Goal: Information Seeking & Learning: Learn about a topic

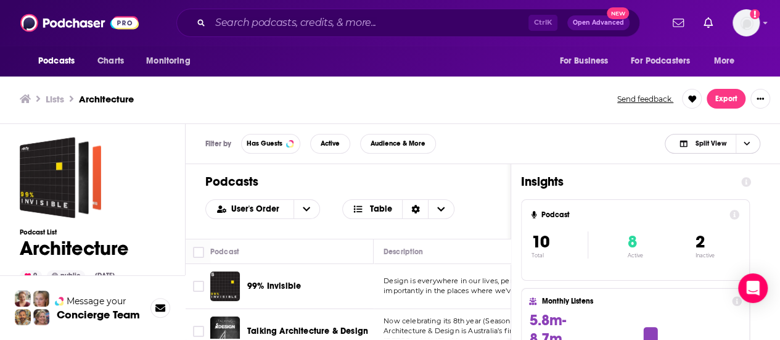
click at [746, 139] on span "Choose View" at bounding box center [746, 143] width 21 height 19
click at [711, 180] on div "Podcast Only" at bounding box center [713, 185] width 96 height 21
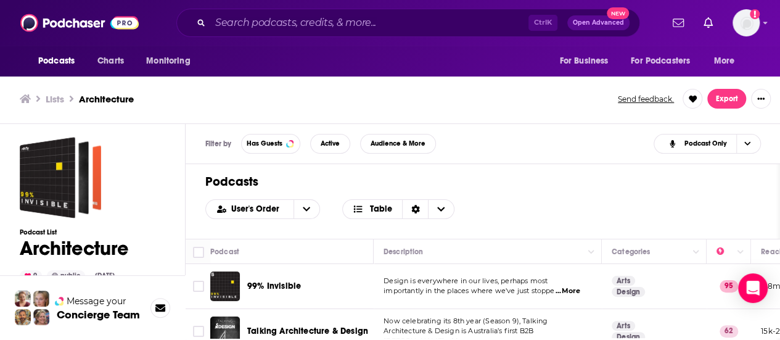
click at [585, 268] on td "Design is everywhere in our lives, perhaps most importantly in the places where…" at bounding box center [488, 286] width 228 height 45
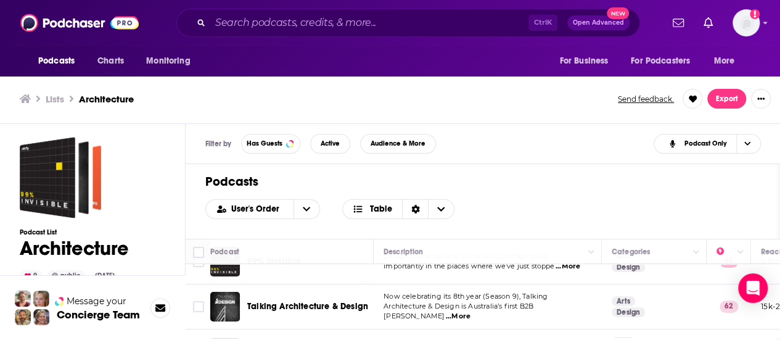
scroll to position [49, 0]
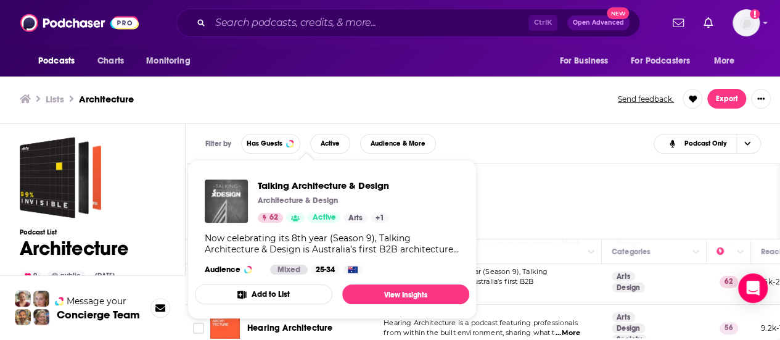
drag, startPoint x: 334, startPoint y: 279, endPoint x: 227, endPoint y: 195, distance: 136.1
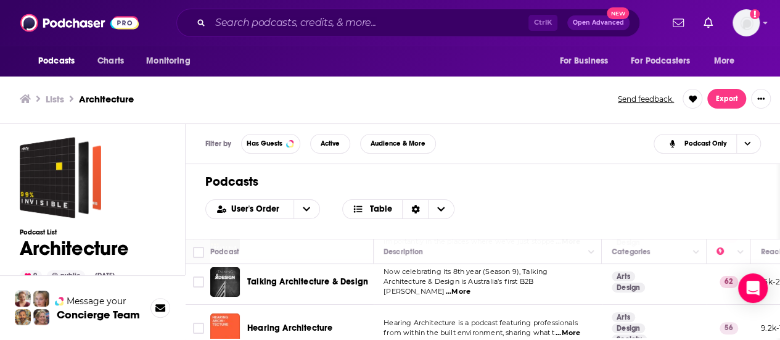
click at [593, 302] on td "Now celebrating its 8th year (Season 9), Talking Architecture & Design is Austr…" at bounding box center [488, 282] width 228 height 45
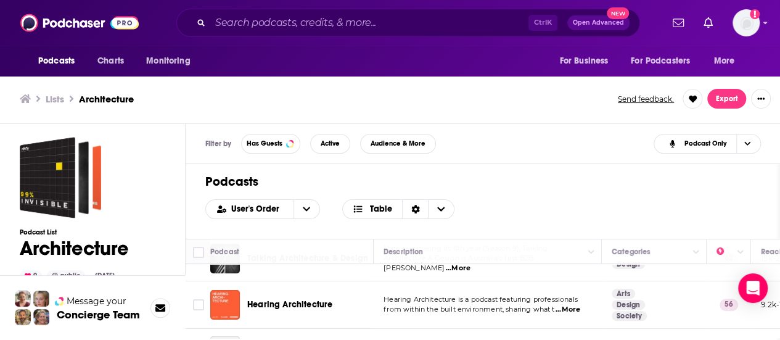
scroll to position [74, 0]
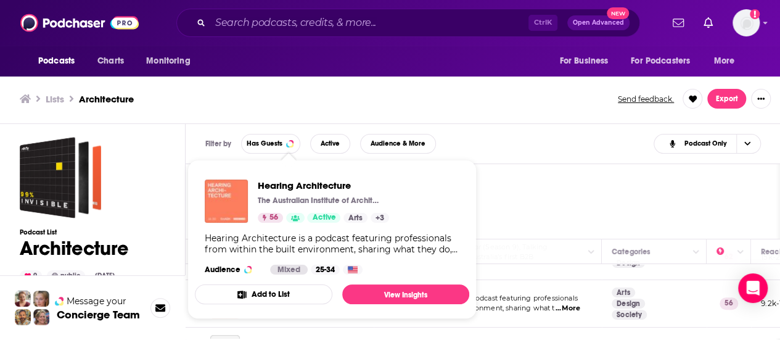
drag, startPoint x: 295, startPoint y: 302, endPoint x: 236, endPoint y: 213, distance: 106.8
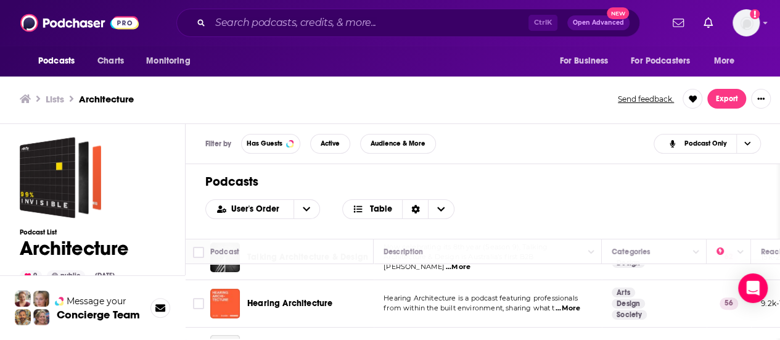
click at [587, 193] on div "Podcasts User's Order Table" at bounding box center [483, 201] width 595 height 75
click at [587, 313] on td "Hearing Architecture is a podcast featuring professionals from within the built…" at bounding box center [488, 303] width 228 height 47
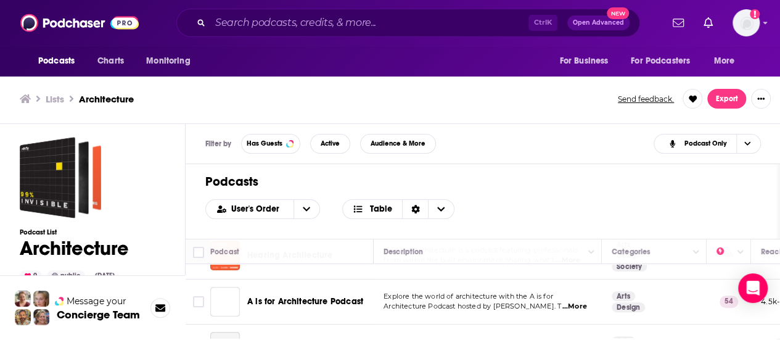
scroll to position [123, 0]
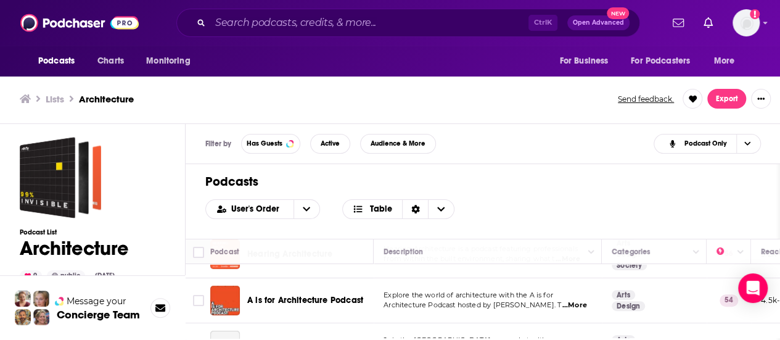
click at [574, 196] on div "Podcasts User's Order Table" at bounding box center [483, 201] width 595 height 75
click at [586, 281] on td "Explore the world of architecture with the A is for Architecture Podcast hosted…" at bounding box center [488, 300] width 228 height 45
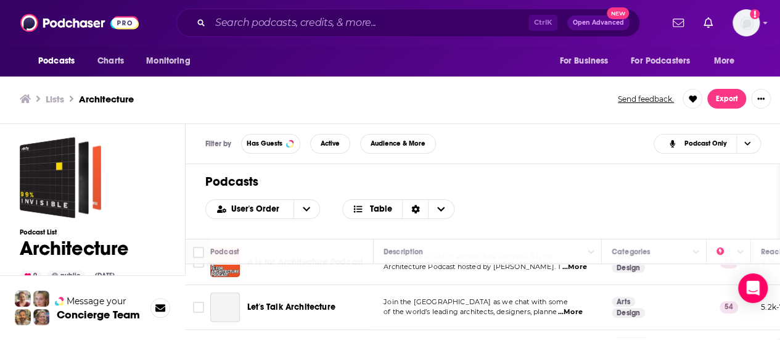
scroll to position [197, 0]
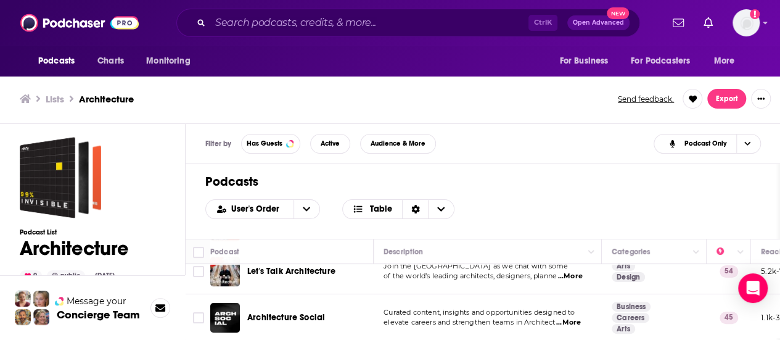
click at [574, 171] on div "Podcasts User's Order Table" at bounding box center [483, 201] width 595 height 75
click at [595, 299] on td "Curated content, insights and opportunities designed to elevate careers and str…" at bounding box center [488, 317] width 228 height 47
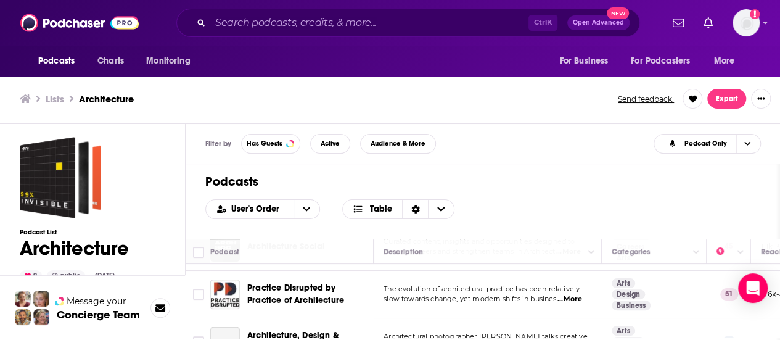
scroll to position [271, 0]
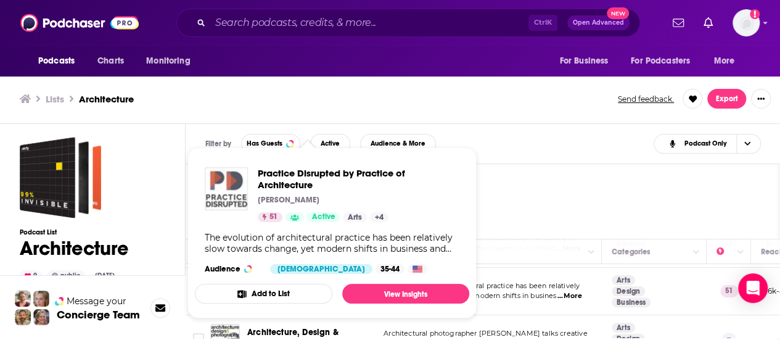
click at [247, 202] on img "Practice Disrupted by Practice of Architecture" at bounding box center [226, 188] width 43 height 43
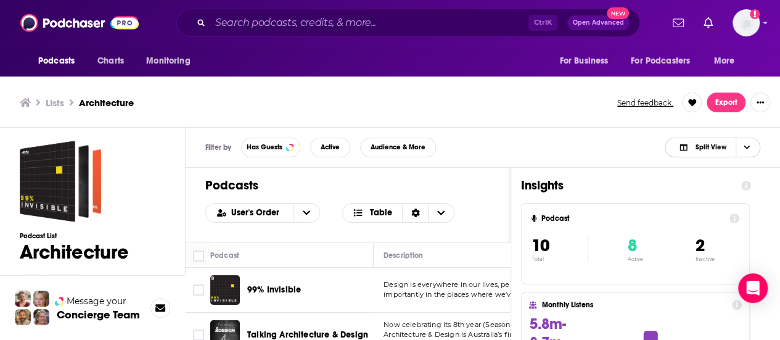
click at [755, 145] on span "Choose View" at bounding box center [746, 147] width 21 height 19
click at [721, 187] on span "Podcast Only" at bounding box center [720, 188] width 61 height 7
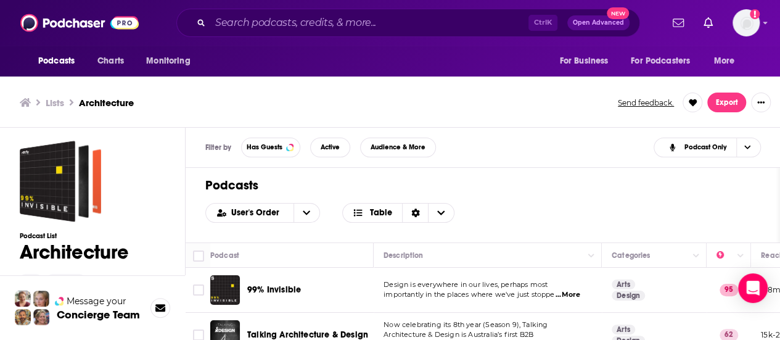
click at [577, 274] on td "Design is everywhere in our lives, perhaps most importantly in the places where…" at bounding box center [488, 290] width 228 height 45
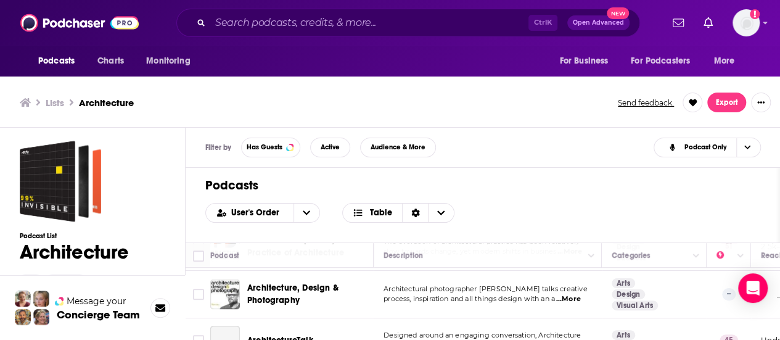
scroll to position [321, 0]
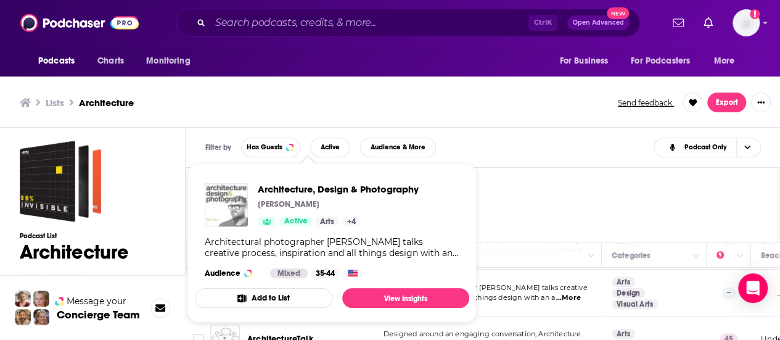
click at [239, 210] on img "Architecture, Design & Photography" at bounding box center [226, 204] width 43 height 43
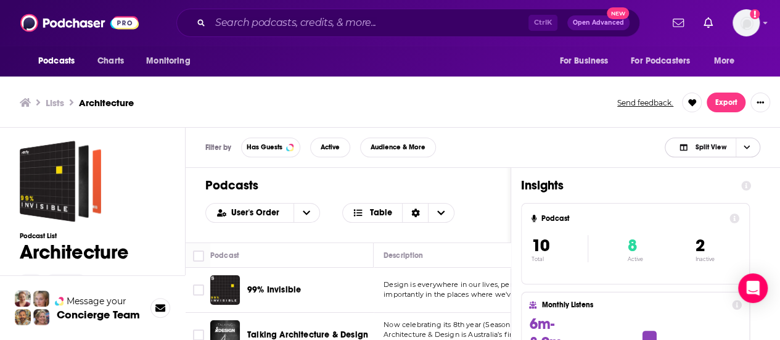
click at [744, 145] on icon "Choose View" at bounding box center [747, 147] width 6 height 7
click at [717, 186] on span "Podcast Only" at bounding box center [720, 188] width 61 height 7
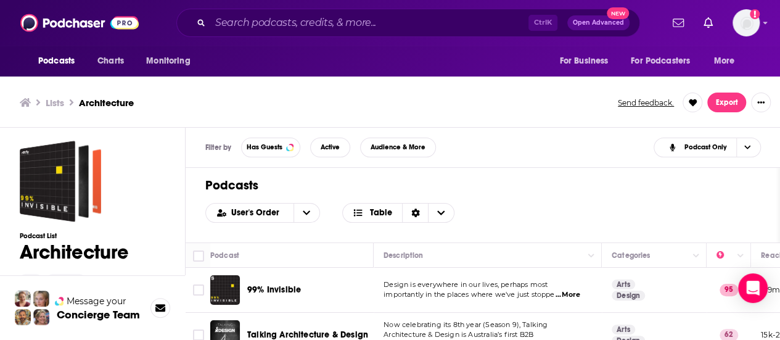
click at [586, 282] on p "Design is everywhere in our lives, perhaps most" at bounding box center [488, 285] width 208 height 10
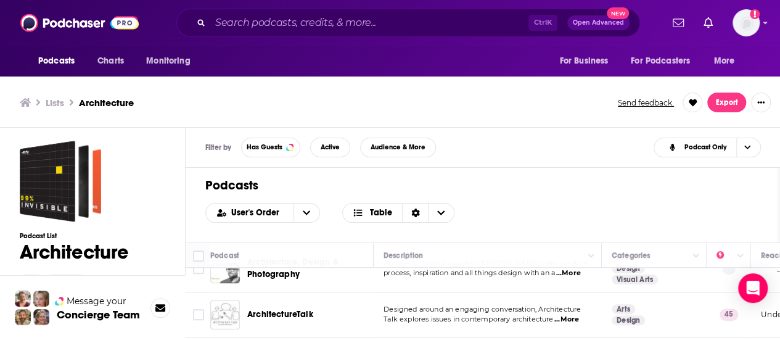
scroll to position [370, 0]
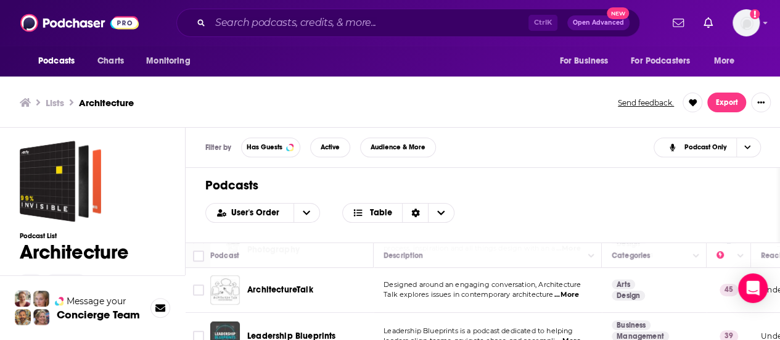
click at [546, 180] on h1 "Podcasts" at bounding box center [482, 185] width 555 height 15
click at [564, 308] on td "Designed around an engaging conversation, Architecture Talk explores issues in …" at bounding box center [488, 290] width 228 height 45
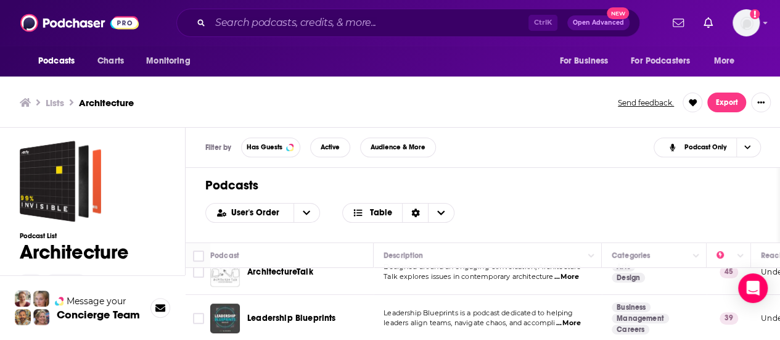
scroll to position [4, 0]
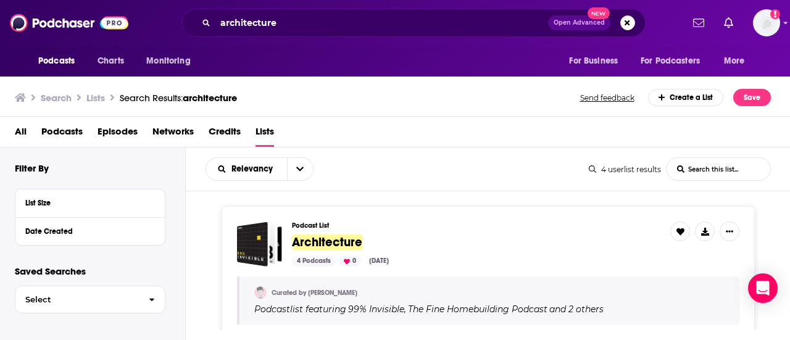
scroll to position [197, 0]
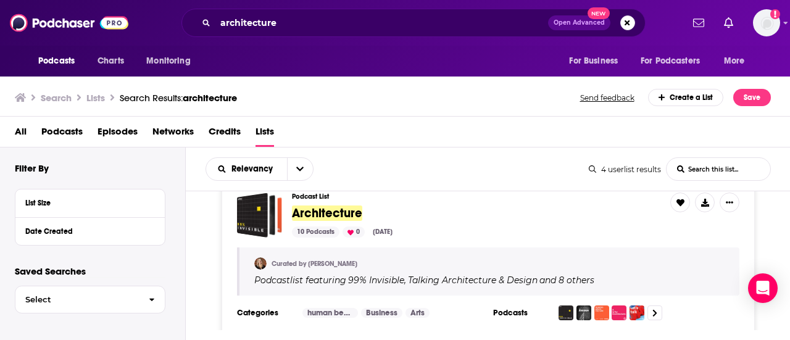
click at [507, 208] on span "Architecture" at bounding box center [476, 214] width 368 height 14
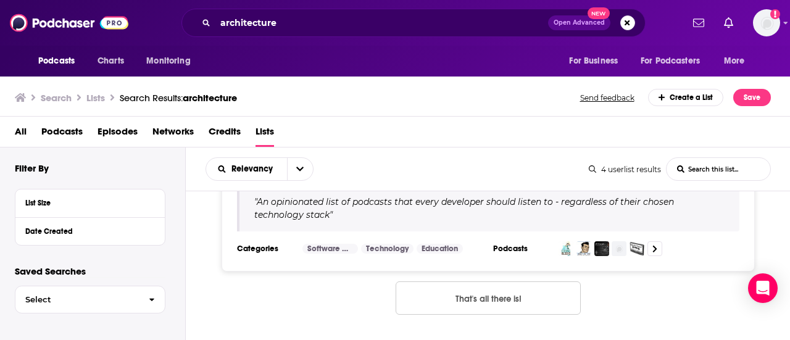
scroll to position [629, 0]
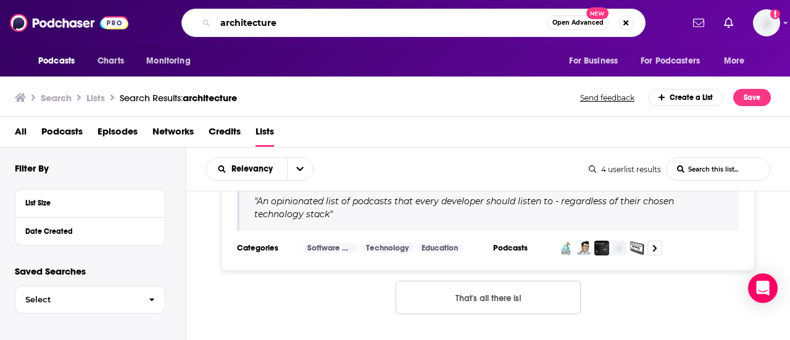
click at [252, 23] on input "architecture" at bounding box center [380, 23] width 331 height 20
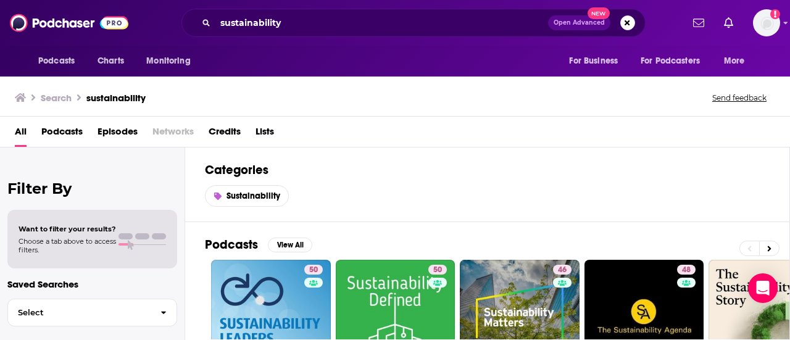
click at [635, 173] on h2 "Categories" at bounding box center [487, 169] width 564 height 15
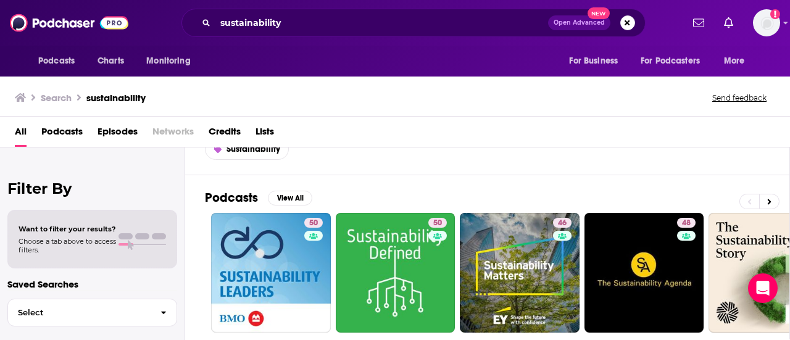
scroll to position [49, 0]
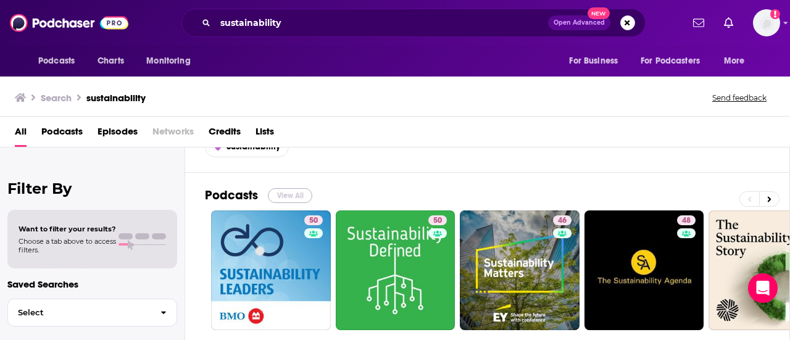
click at [299, 191] on button "View All" at bounding box center [290, 195] width 44 height 15
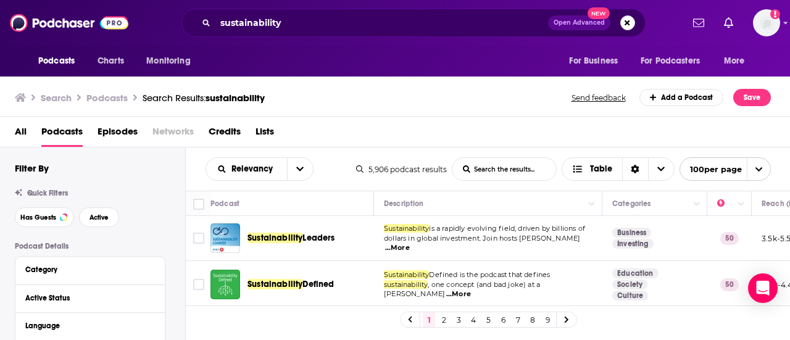
click at [579, 260] on td "Sustainability is a rapidly evolving field, driven by billions of dollars in gl…" at bounding box center [488, 238] width 228 height 45
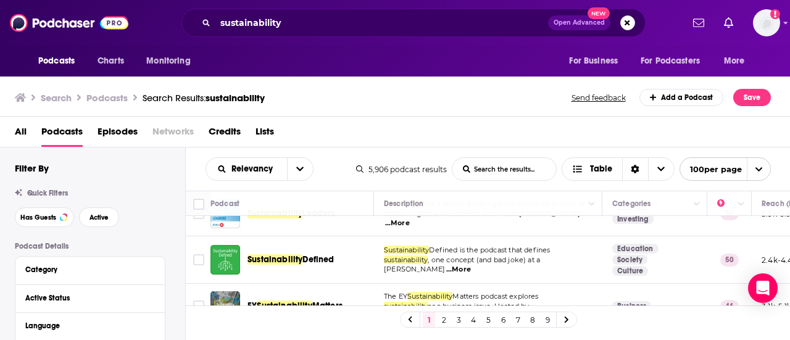
click at [589, 275] on td "Sustainability Defined is the podcast that defines sustainability , one concept…" at bounding box center [488, 259] width 228 height 47
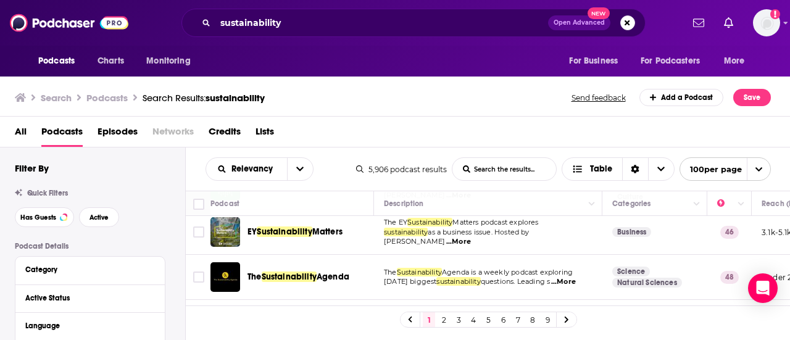
scroll to position [123, 0]
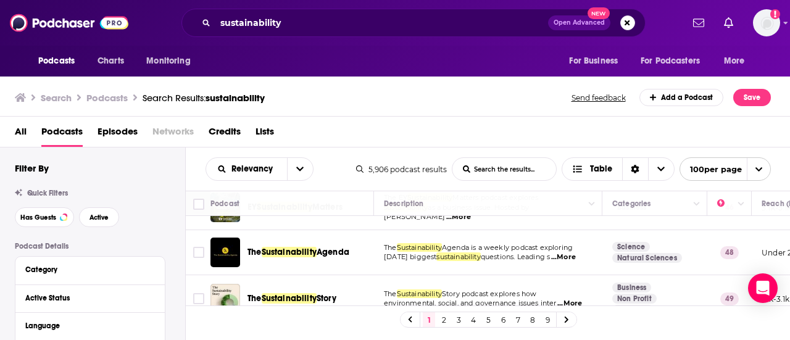
click at [585, 266] on td "The Sustainability Agenda is a weekly podcast exploring today’s biggest sustain…" at bounding box center [488, 252] width 228 height 45
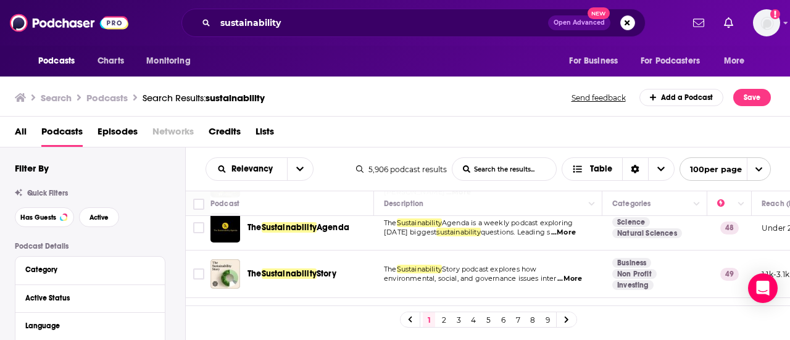
scroll to position [173, 0]
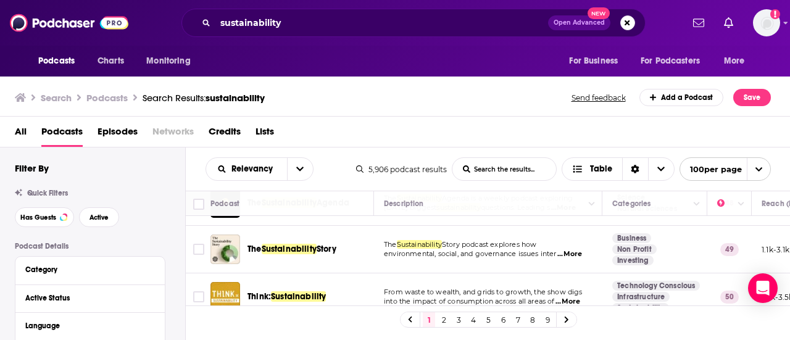
click at [603, 261] on td "Business Non Profit Investing" at bounding box center [654, 249] width 105 height 47
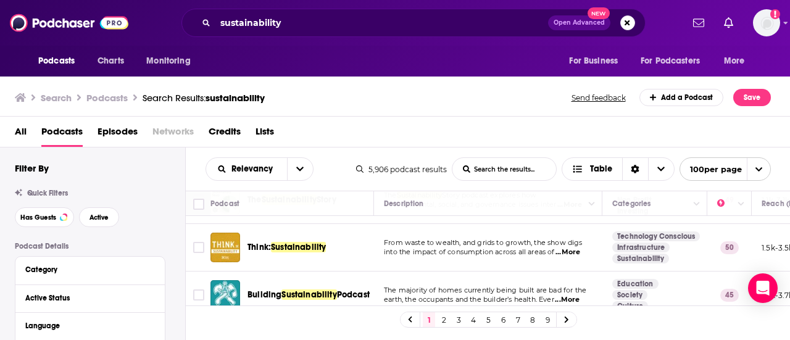
scroll to position [247, 0]
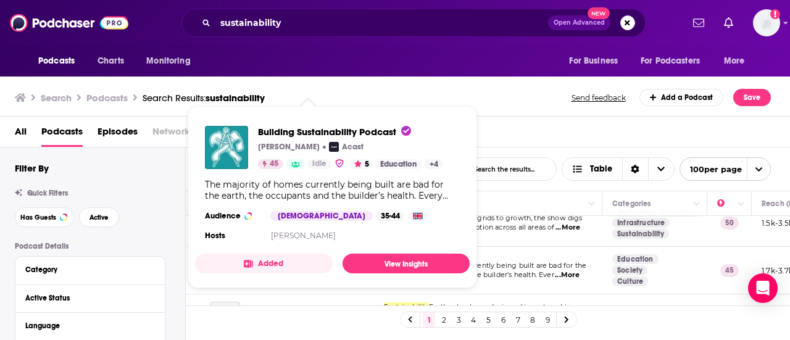
click at [537, 131] on div "All Podcasts Episodes Networks Credits Lists" at bounding box center [398, 134] width 766 height 25
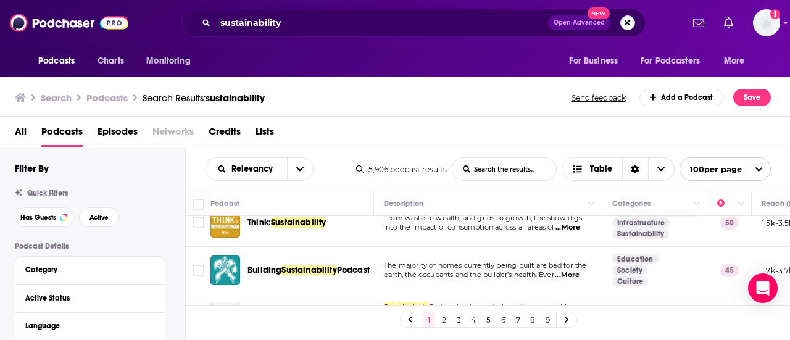
click at [583, 288] on td "The majority of homes currently being built are bad for the earth, the occupant…" at bounding box center [488, 270] width 228 height 47
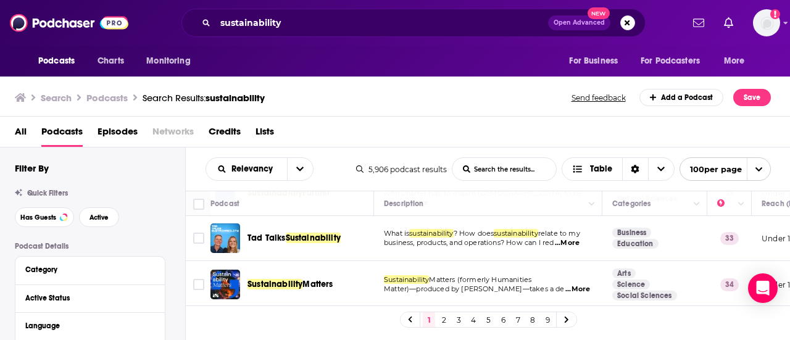
scroll to position [395, 0]
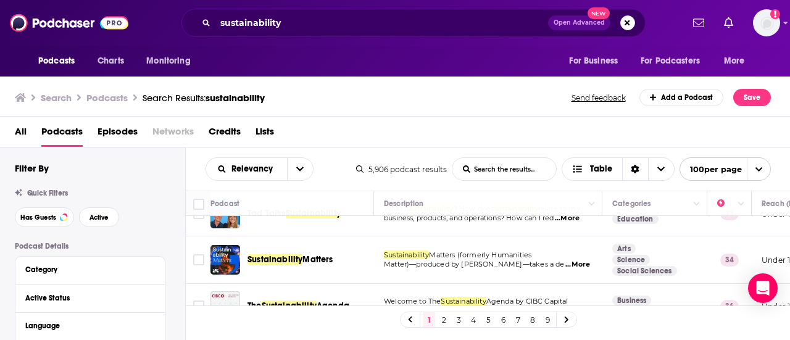
click at [597, 273] on td "Sustainability Matters (formerly Humanities Matter)—produced by De Gruyter Bril…" at bounding box center [488, 259] width 228 height 47
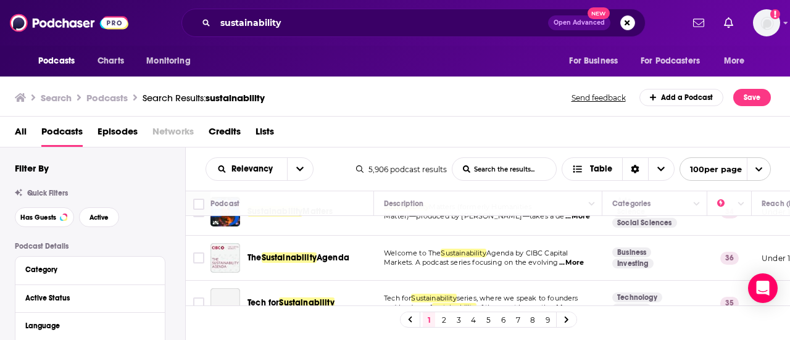
scroll to position [444, 0]
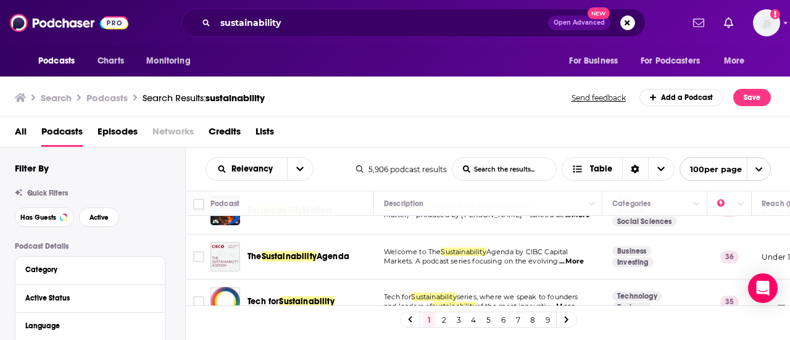
click at [594, 274] on td "Welcome to The Sustainability Agenda by CIBC Capital Markets. A podcast series …" at bounding box center [488, 256] width 228 height 45
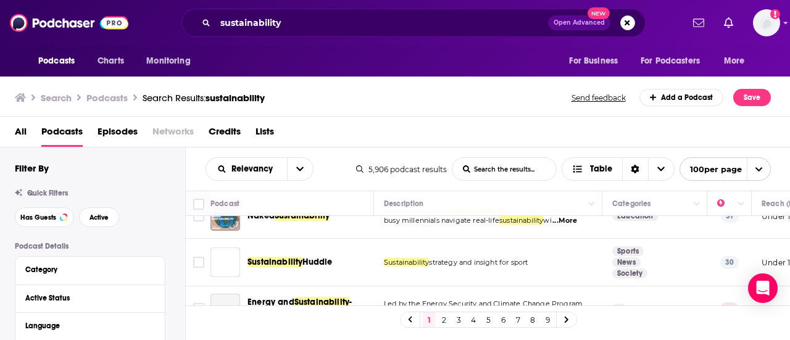
scroll to position [1036, 0]
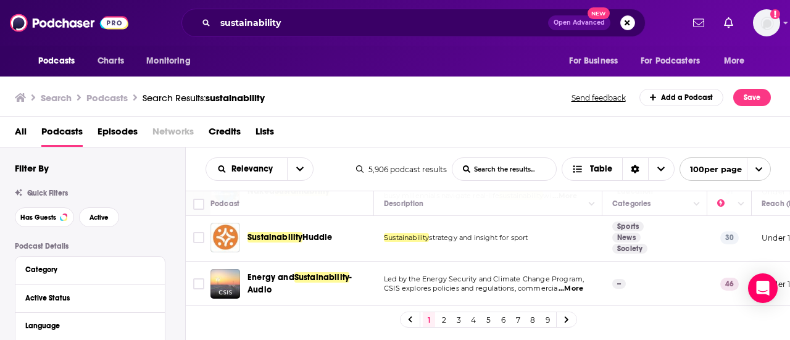
click at [588, 283] on td "Led by the Energy Security and Climate Change Program, CSIS explores policies a…" at bounding box center [488, 284] width 228 height 45
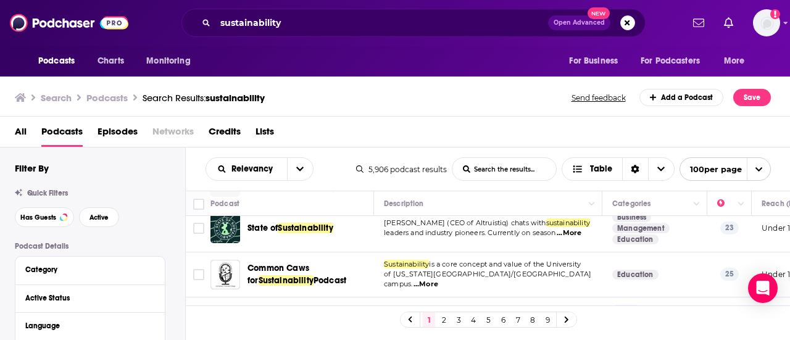
scroll to position [2073, 0]
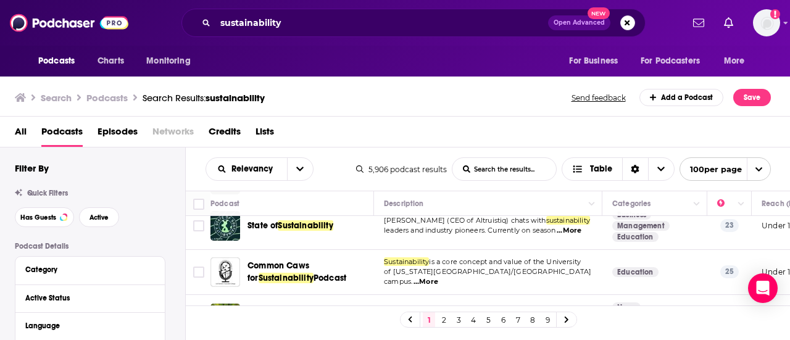
click at [588, 308] on p "In unserer Podcastreihe beleuchten wir spannende" at bounding box center [488, 313] width 208 height 10
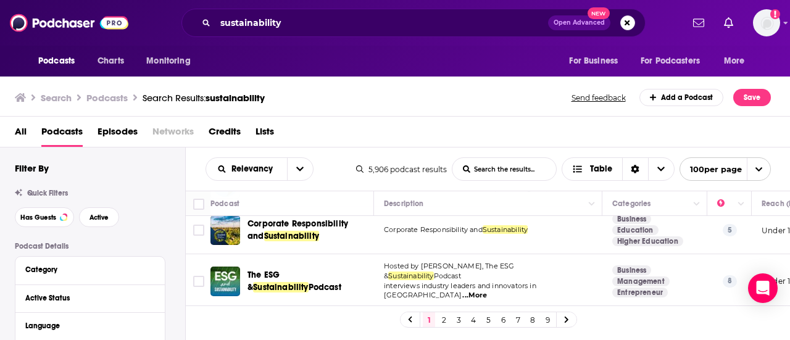
scroll to position [4659, 0]
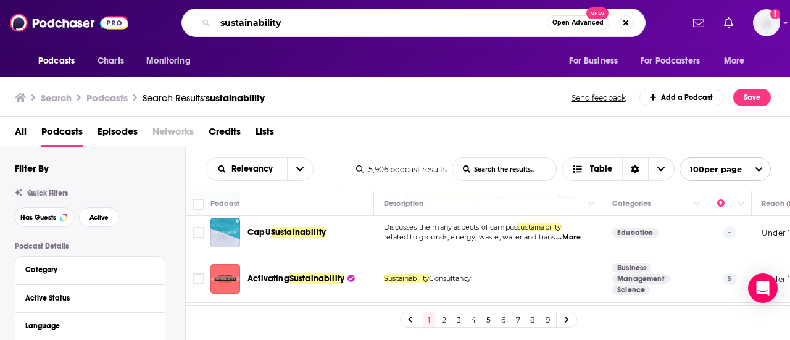
drag, startPoint x: 284, startPoint y: 25, endPoint x: 196, endPoint y: 45, distance: 91.1
click at [196, 45] on div "Podcasts Charts Monitoring sustainability Open Advanced New For Business For Po…" at bounding box center [395, 23] width 790 height 46
type input "architecture"
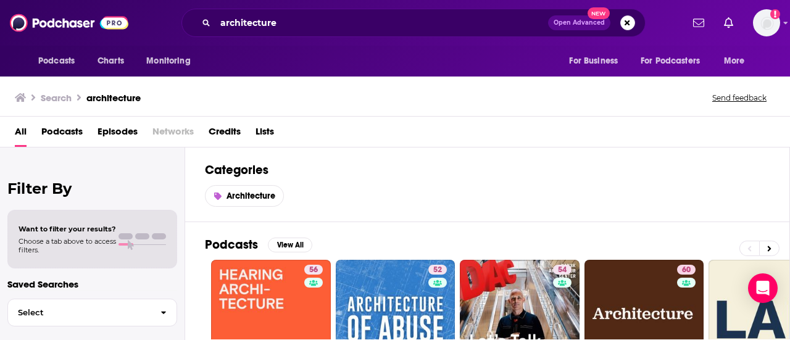
click at [643, 210] on div "Categories Architecture" at bounding box center [487, 184] width 605 height 75
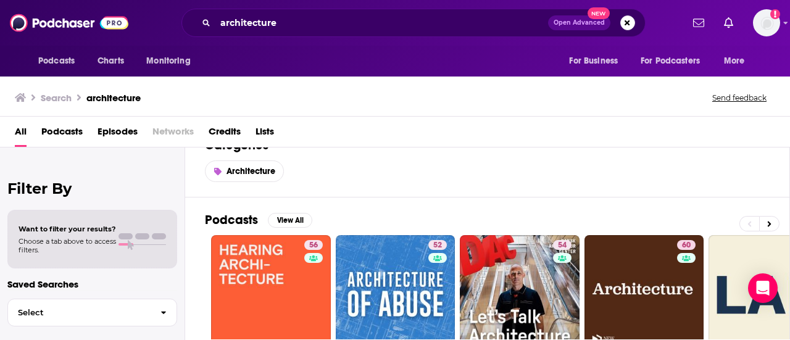
scroll to position [49, 0]
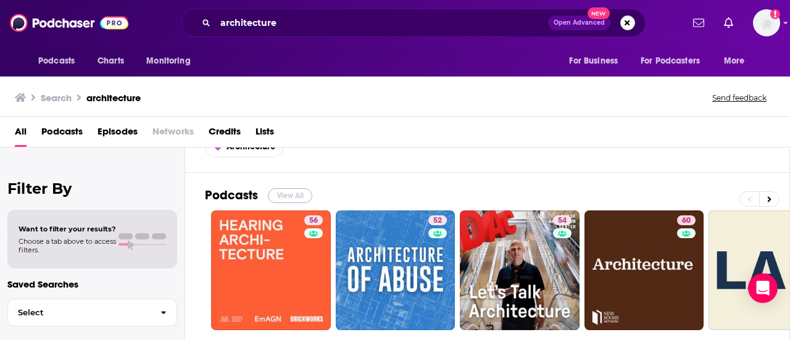
click at [273, 191] on button "View All" at bounding box center [290, 195] width 44 height 15
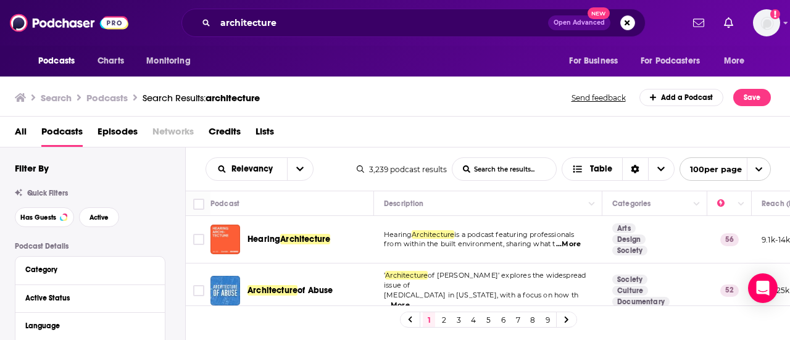
click at [41, 218] on span "Has Guests" at bounding box center [38, 217] width 36 height 7
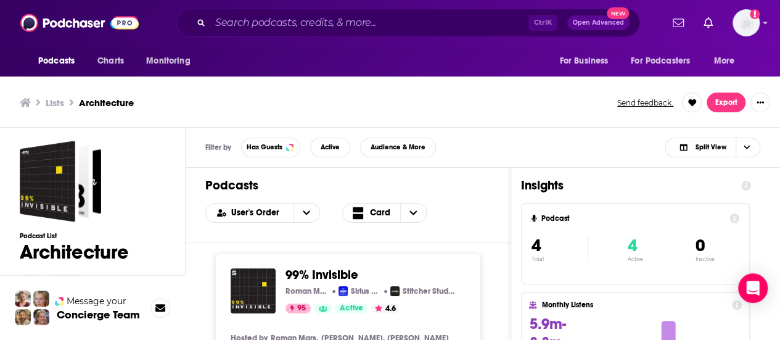
scroll to position [4, 0]
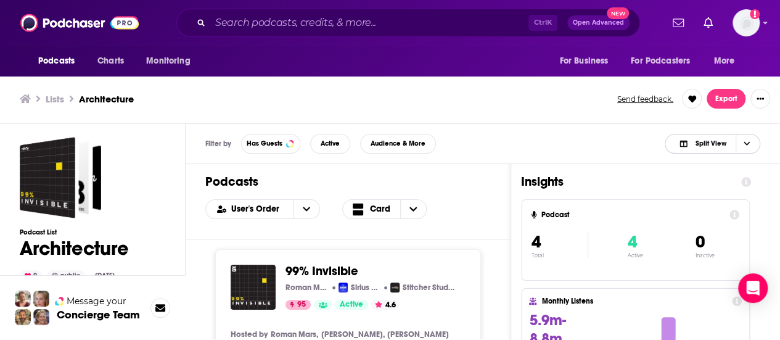
click at [749, 151] on span "Choose View" at bounding box center [746, 143] width 21 height 19
click at [719, 177] on div "Podcast Only" at bounding box center [713, 185] width 96 height 21
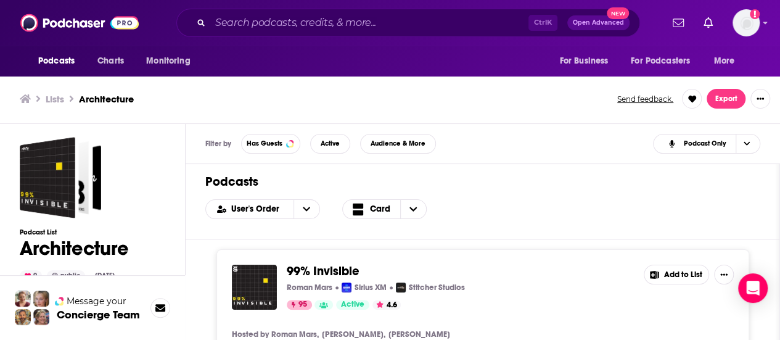
click at [710, 287] on div "99% Invisible Roman Mars Sirius XM Stitcher Studios 95 Active 4.6 Add to List" at bounding box center [483, 287] width 502 height 45
click at [334, 168] on div "Podcasts User's Order Card" at bounding box center [483, 201] width 594 height 75
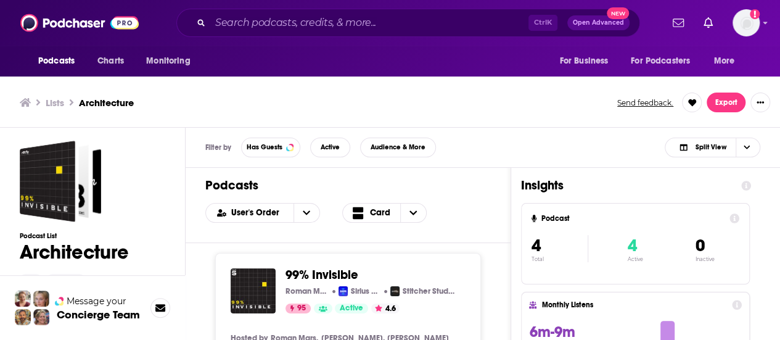
click at [481, 147] on div "Filter by Has Guests Active Audience & More Split View" at bounding box center [483, 148] width 595 height 40
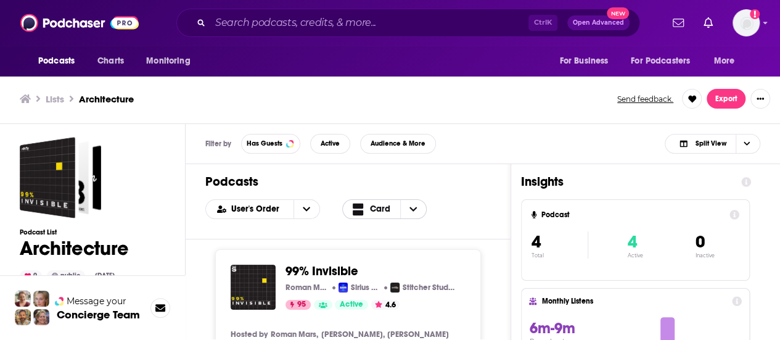
click at [410, 207] on icon "Choose View" at bounding box center [413, 209] width 7 height 9
click at [389, 250] on span "Table" at bounding box center [406, 250] width 77 height 7
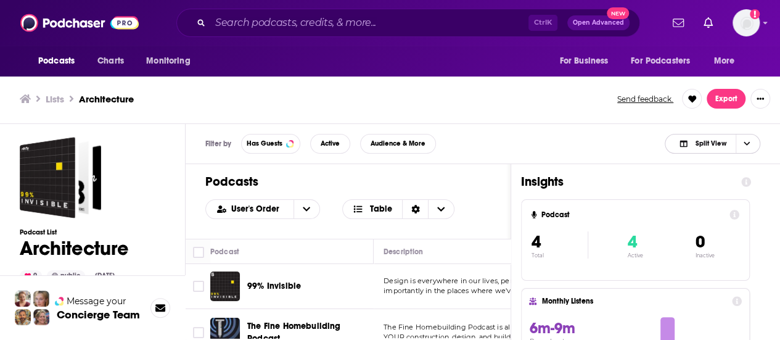
click at [750, 144] on span "Choose View" at bounding box center [746, 143] width 21 height 19
click at [712, 178] on div "Podcast Only" at bounding box center [713, 185] width 96 height 21
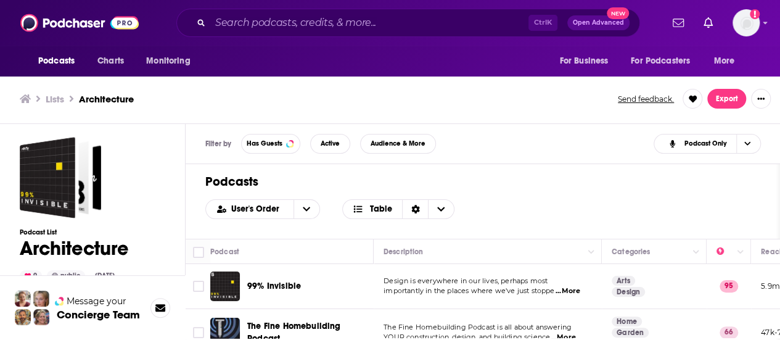
click at [635, 226] on div "Podcasts User's Order Table" at bounding box center [483, 201] width 595 height 75
click at [331, 282] on div "99% Invisible" at bounding box center [311, 286] width 128 height 12
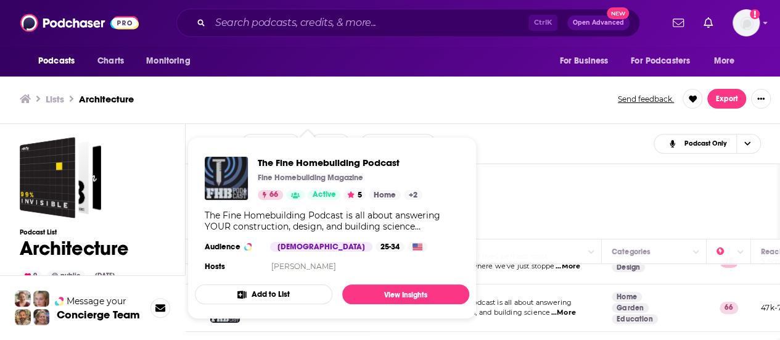
scroll to position [0, 0]
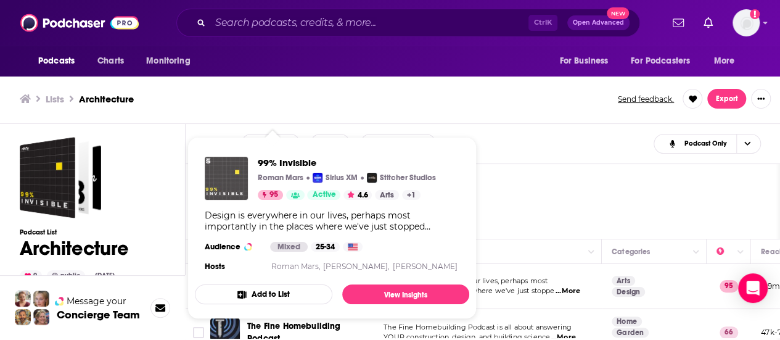
drag, startPoint x: 270, startPoint y: 285, endPoint x: 227, endPoint y: 176, distance: 117.4
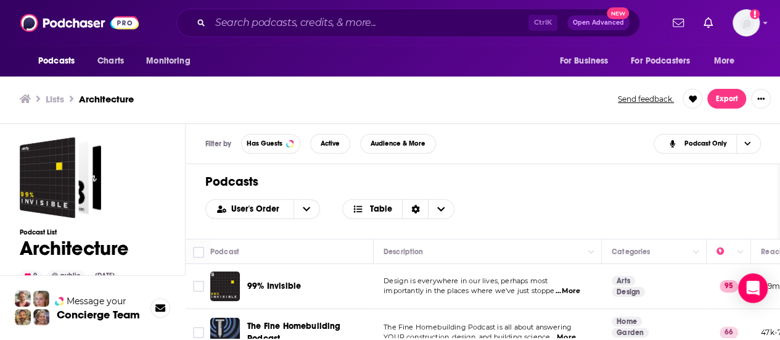
click at [523, 128] on div "Filter by Has Guests Active Audience & More Podcast Only" at bounding box center [483, 144] width 595 height 40
click at [359, 280] on div "99% Invisible" at bounding box center [311, 286] width 128 height 12
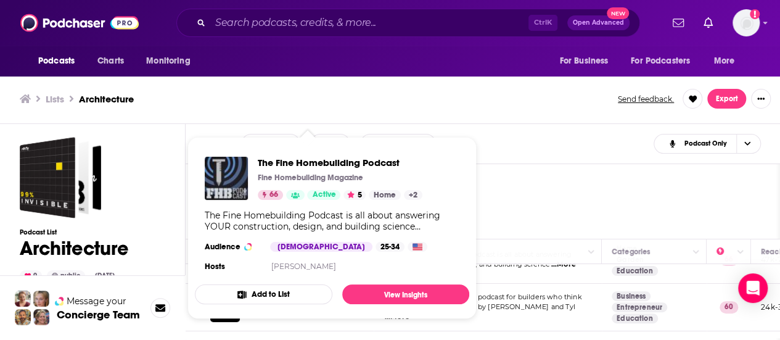
scroll to position [74, 0]
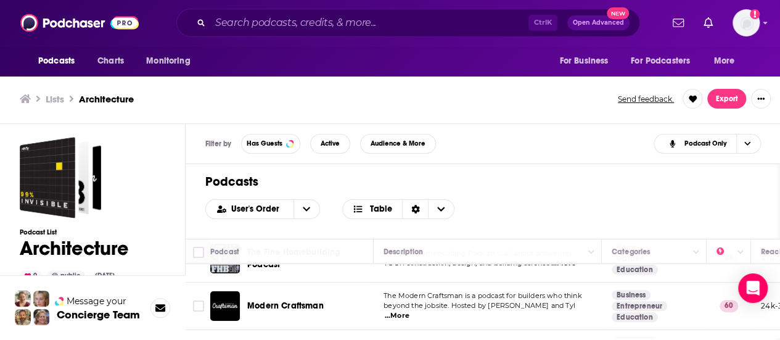
click at [522, 151] on div "Filter by Has Guests Active Audience & More Podcast Only" at bounding box center [483, 144] width 595 height 40
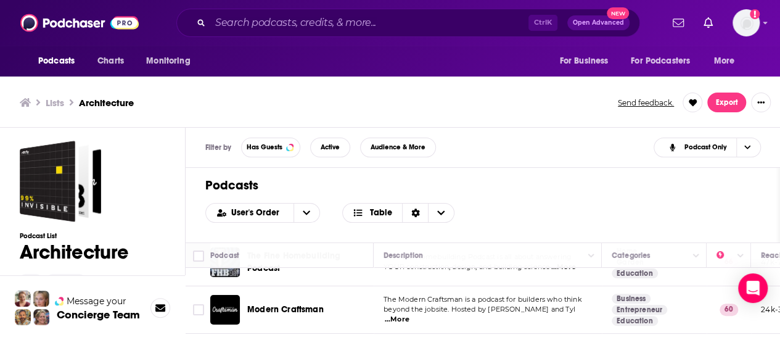
click at [366, 281] on td "The Fine Homebuilding Podcast" at bounding box center [291, 262] width 163 height 47
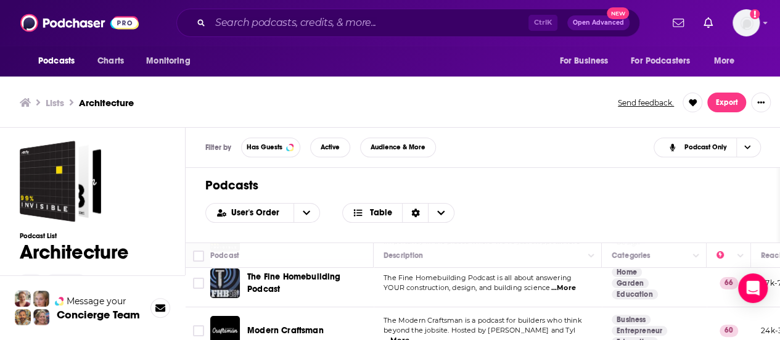
scroll to position [49, 0]
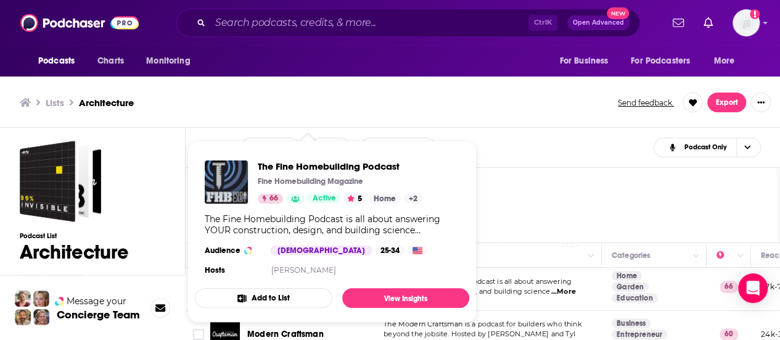
click at [528, 170] on div "Podcasts User's Order Table" at bounding box center [483, 205] width 595 height 75
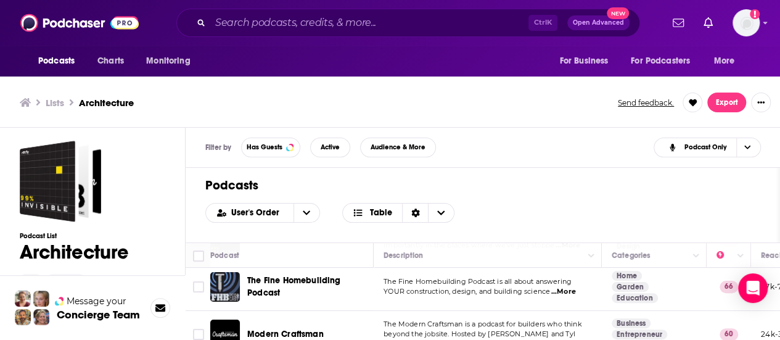
click at [364, 289] on div "Podcasts Charts Monitoring Ctrl K Open Advanced New For Business For Podcasters…" at bounding box center [390, 172] width 780 height 344
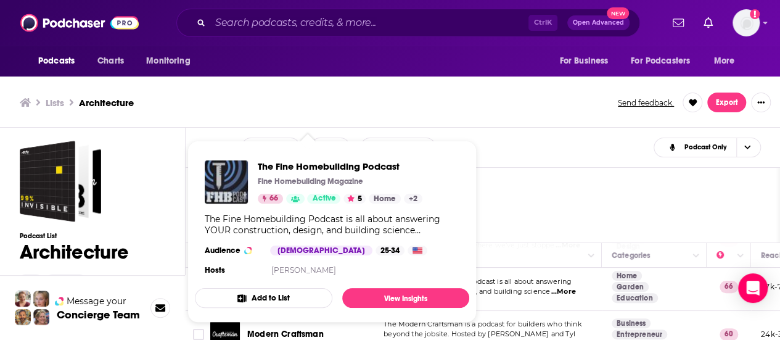
click at [565, 130] on div "Filter by Has Guests Active Audience & More Podcast Only" at bounding box center [483, 148] width 595 height 40
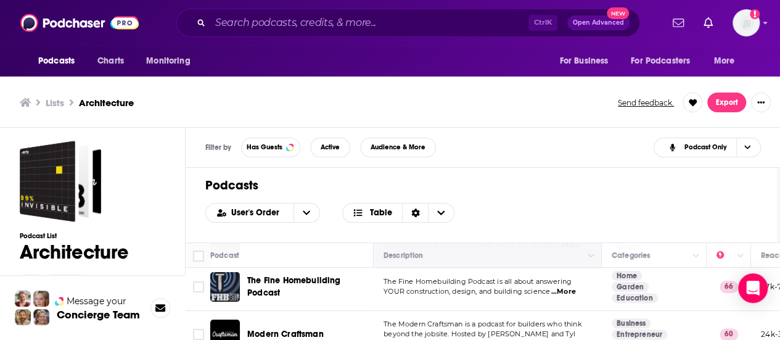
scroll to position [4, 0]
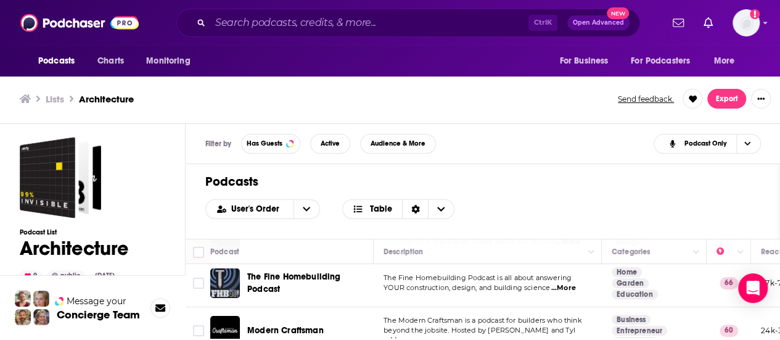
click at [398, 299] on td "The Fine Homebuilding Podcast is all about answering YOUR construction, design,…" at bounding box center [488, 283] width 228 height 47
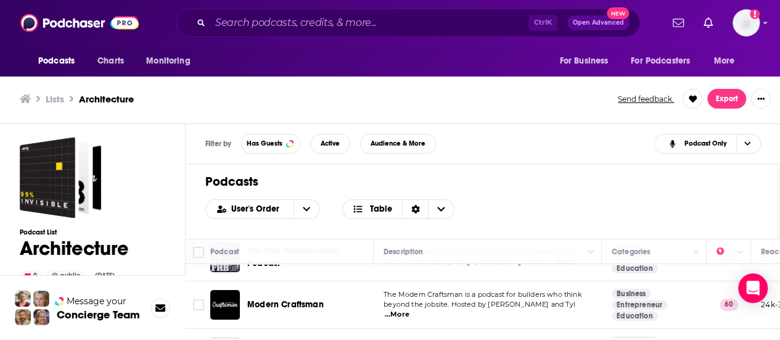
scroll to position [99, 0]
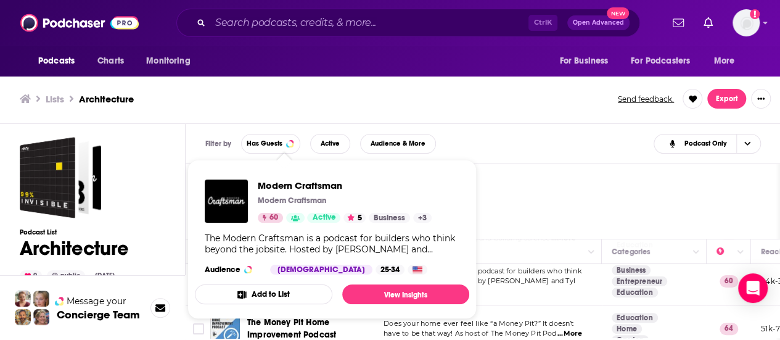
click at [523, 188] on div "Podcasts User's Order Table" at bounding box center [483, 201] width 595 height 75
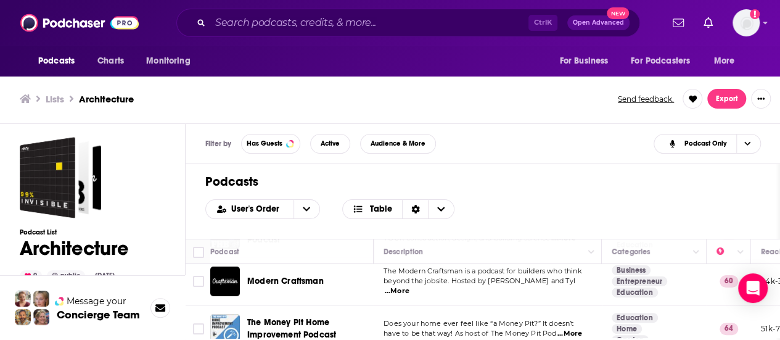
click at [345, 301] on td "Modern Craftsman" at bounding box center [291, 281] width 163 height 47
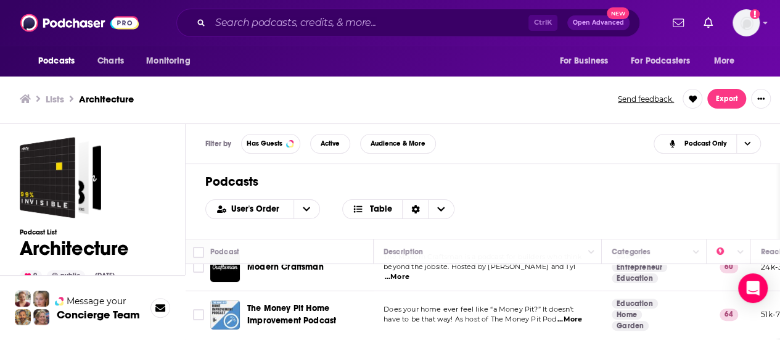
scroll to position [121, 0]
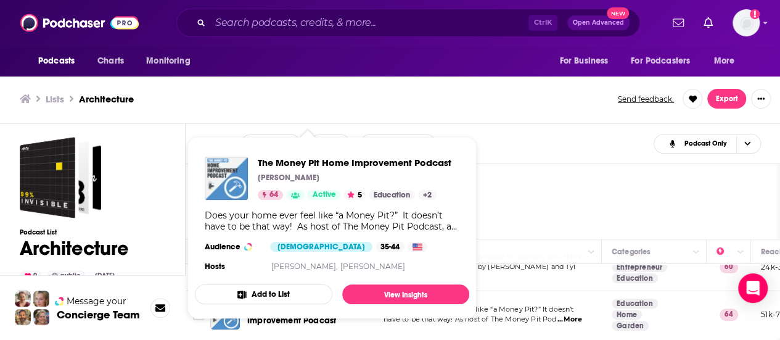
click at [619, 177] on h1 "Podcasts" at bounding box center [482, 181] width 555 height 15
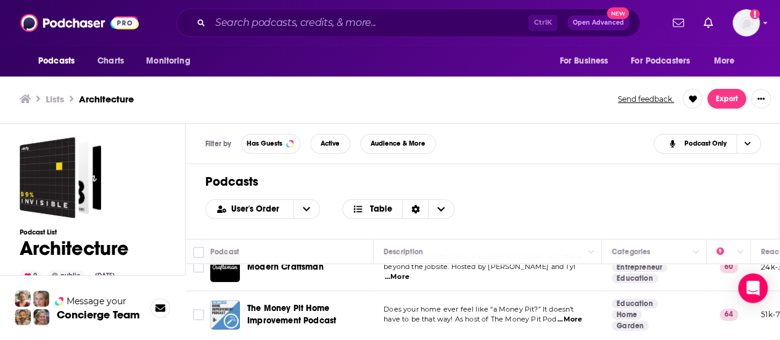
click at [357, 315] on span "The Money Pit Home Improvement Podcast" at bounding box center [308, 314] width 122 height 25
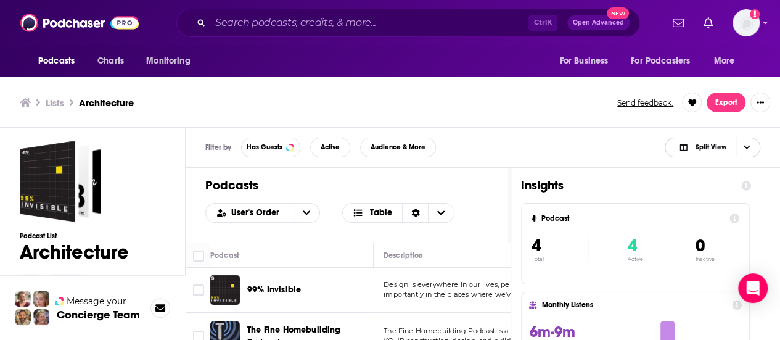
click at [695, 151] on span "Split View" at bounding box center [703, 147] width 68 height 17
click at [701, 187] on span "Podcast Only" at bounding box center [720, 188] width 61 height 7
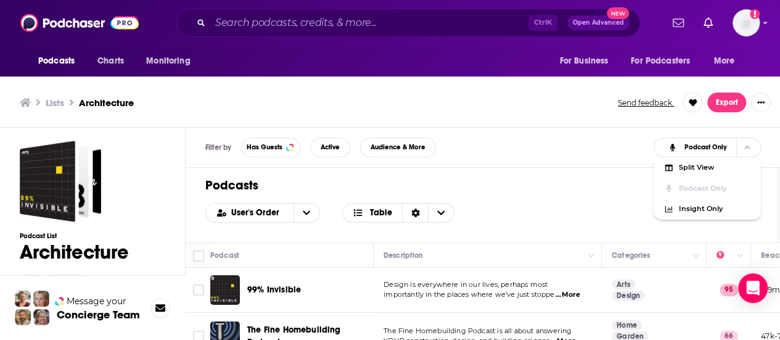
click at [580, 282] on p "Design is everywhere in our lives, perhaps most" at bounding box center [488, 285] width 208 height 10
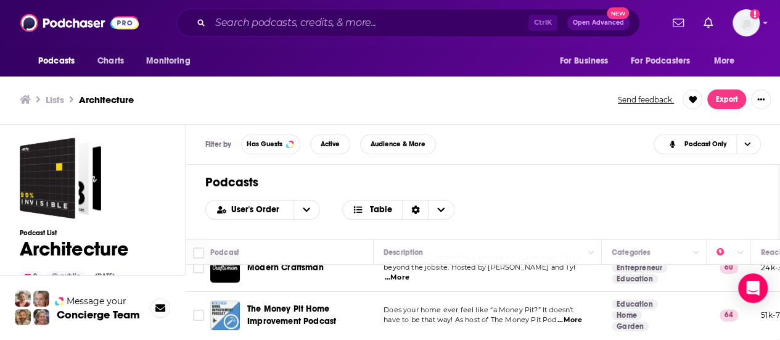
scroll to position [4, 0]
